Goal: Information Seeking & Learning: Learn about a topic

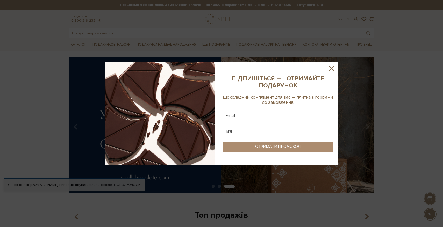
click at [333, 68] on icon at bounding box center [331, 68] width 9 height 9
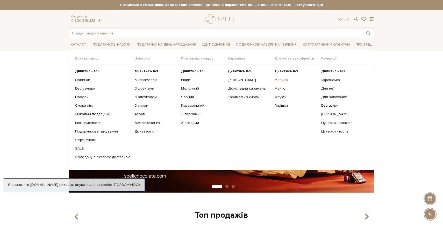
click at [282, 80] on link "Малина" at bounding box center [295, 80] width 43 height 5
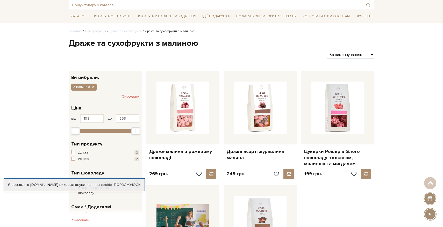
scroll to position [21, 0]
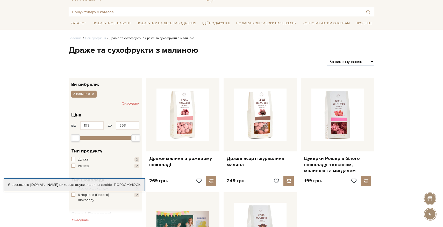
click at [134, 38] on link "Драже та сухофрукти" at bounding box center [126, 38] width 32 height 4
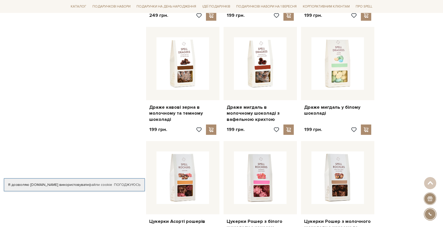
scroll to position [388, 0]
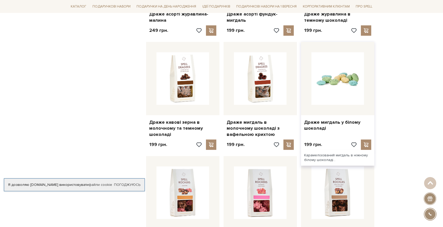
click at [347, 82] on img at bounding box center [337, 78] width 53 height 53
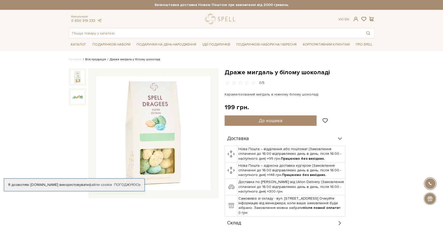
click at [96, 60] on link "Вся продукція" at bounding box center [95, 59] width 21 height 4
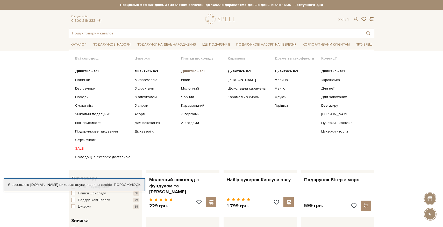
click at [197, 72] on b "Дивитись всі" at bounding box center [193, 71] width 24 height 4
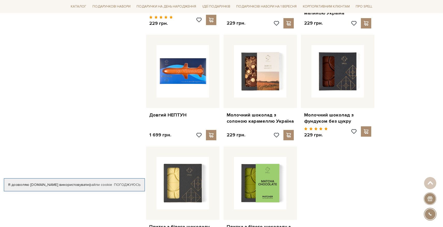
scroll to position [539, 0]
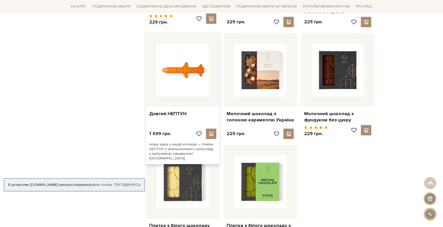
click at [194, 58] on img at bounding box center [182, 70] width 53 height 53
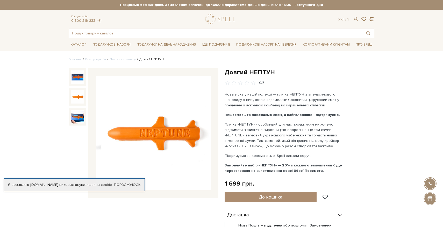
click at [78, 96] on img at bounding box center [77, 96] width 13 height 13
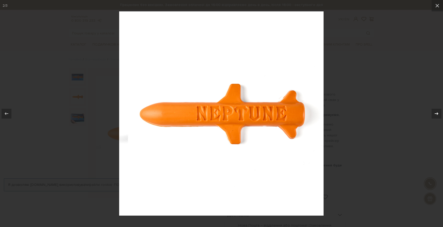
click at [437, 114] on icon at bounding box center [436, 114] width 6 height 6
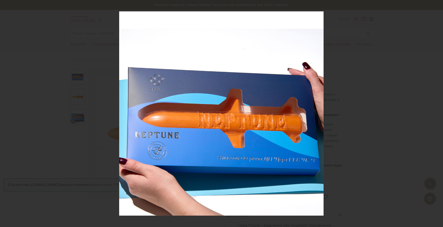
click at [437, 114] on div "3 / 3" at bounding box center [221, 113] width 443 height 227
click at [371, 102] on div at bounding box center [221, 113] width 443 height 227
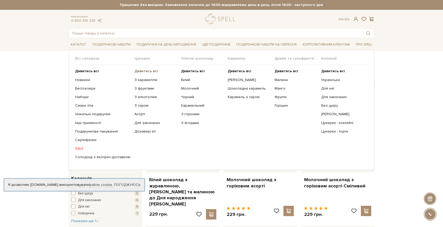
click at [146, 72] on b "Дивитись всі" at bounding box center [146, 71] width 24 height 4
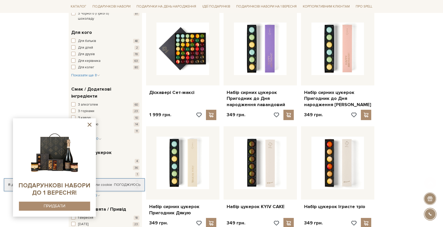
scroll to position [323, 0]
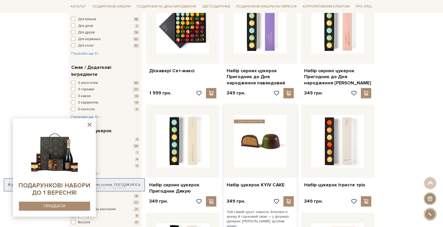
click at [271, 152] on img at bounding box center [260, 141] width 53 height 53
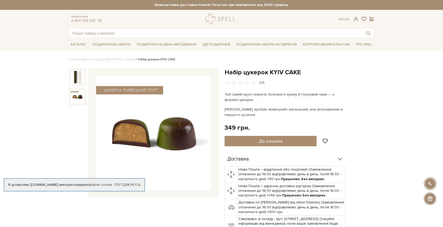
click at [82, 98] on img at bounding box center [77, 96] width 13 height 13
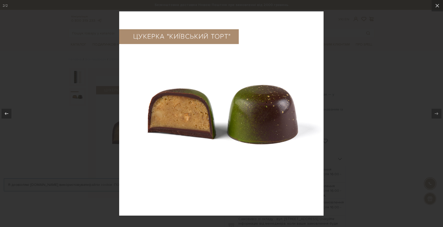
click at [85, 97] on div at bounding box center [221, 113] width 443 height 227
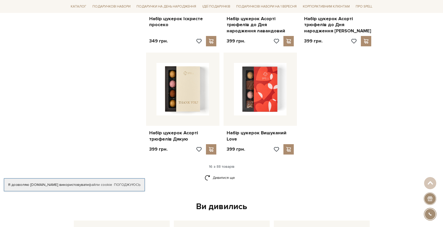
scroll to position [595, 0]
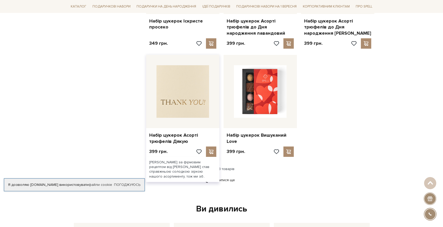
click at [187, 84] on img at bounding box center [182, 91] width 53 height 53
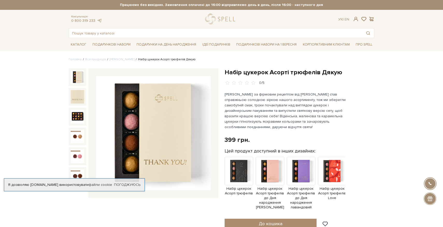
click at [77, 76] on img at bounding box center [77, 76] width 13 height 13
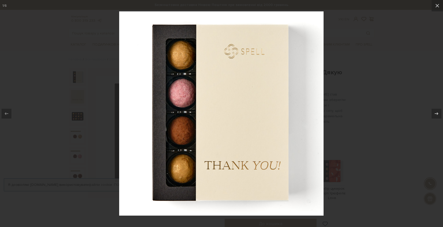
click at [350, 117] on div at bounding box center [221, 113] width 443 height 227
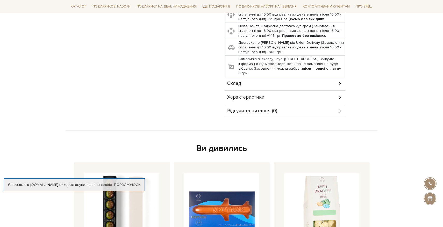
scroll to position [245, 0]
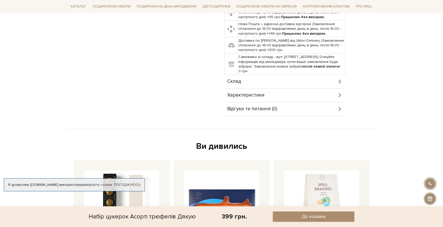
click at [290, 96] on div "Характеристики" at bounding box center [284, 95] width 121 height 13
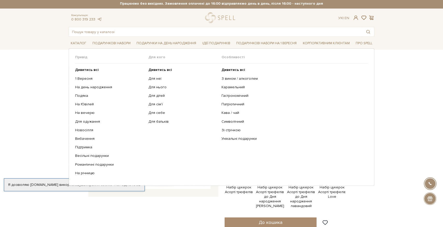
scroll to position [0, 0]
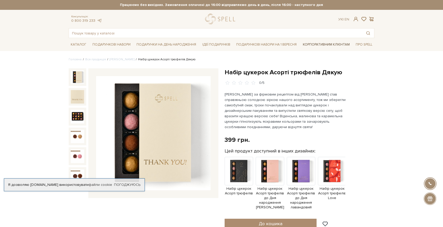
click at [331, 43] on link "Корпоративним клієнтам" at bounding box center [326, 44] width 51 height 9
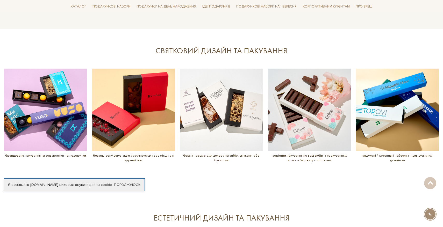
scroll to position [584, 0]
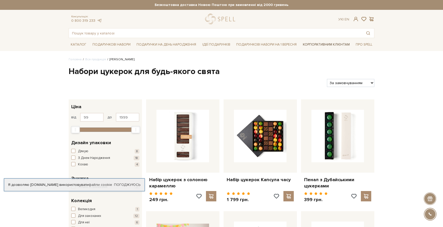
click at [323, 43] on link "Корпоративним клієнтам" at bounding box center [326, 44] width 51 height 9
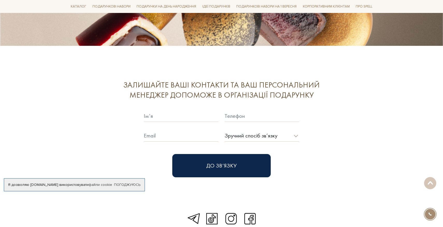
scroll to position [1504, 0]
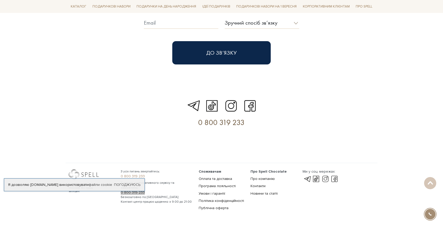
drag, startPoint x: 130, startPoint y: 170, endPoint x: 321, endPoint y: 1, distance: 254.8
click at [176, 188] on div "З усіх питань звертайтесь: 0 800 319 233 З питань корпоративного сервісу та зам…" at bounding box center [157, 191] width 78 height 44
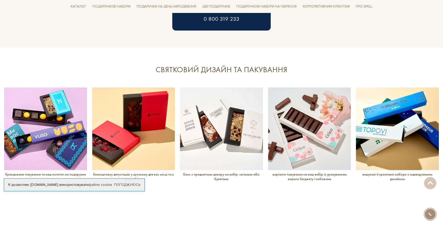
scroll to position [565, 0]
